Goal: Find specific page/section: Find specific page/section

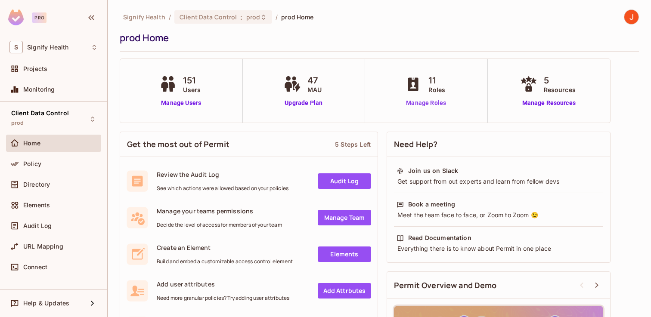
click at [426, 102] on link "Manage Roles" at bounding box center [425, 103] width 47 height 9
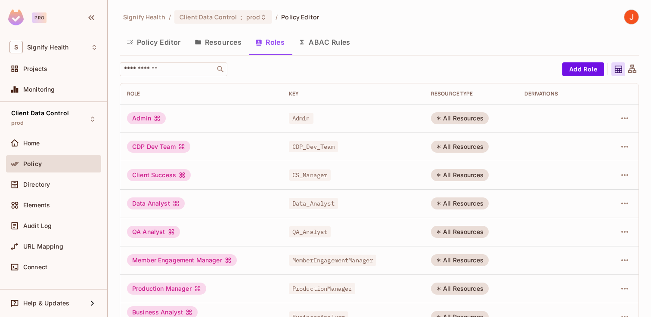
click at [140, 44] on button "Policy Editor" at bounding box center [154, 42] width 68 height 22
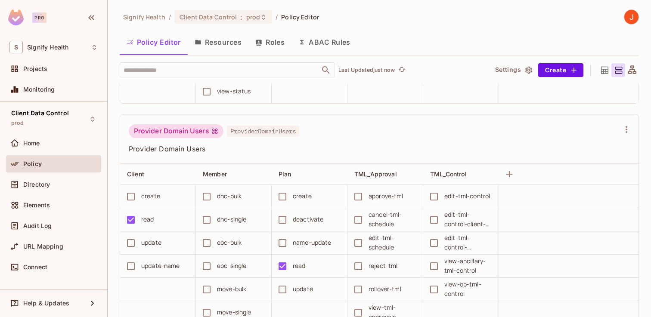
scroll to position [2726, 0]
